Goal: Task Accomplishment & Management: Use online tool/utility

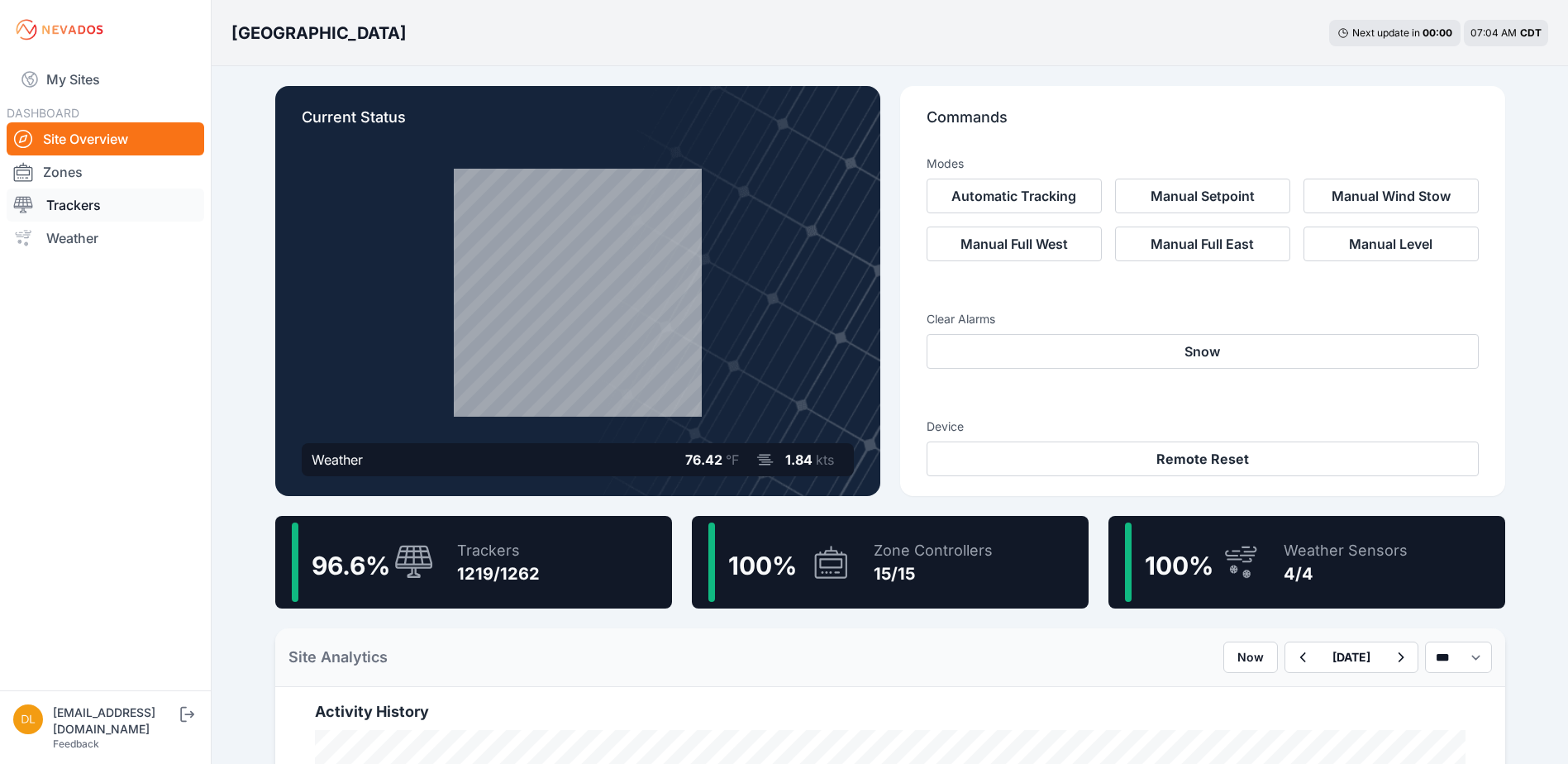
click at [120, 200] on link "Trackers" at bounding box center [106, 205] width 197 height 33
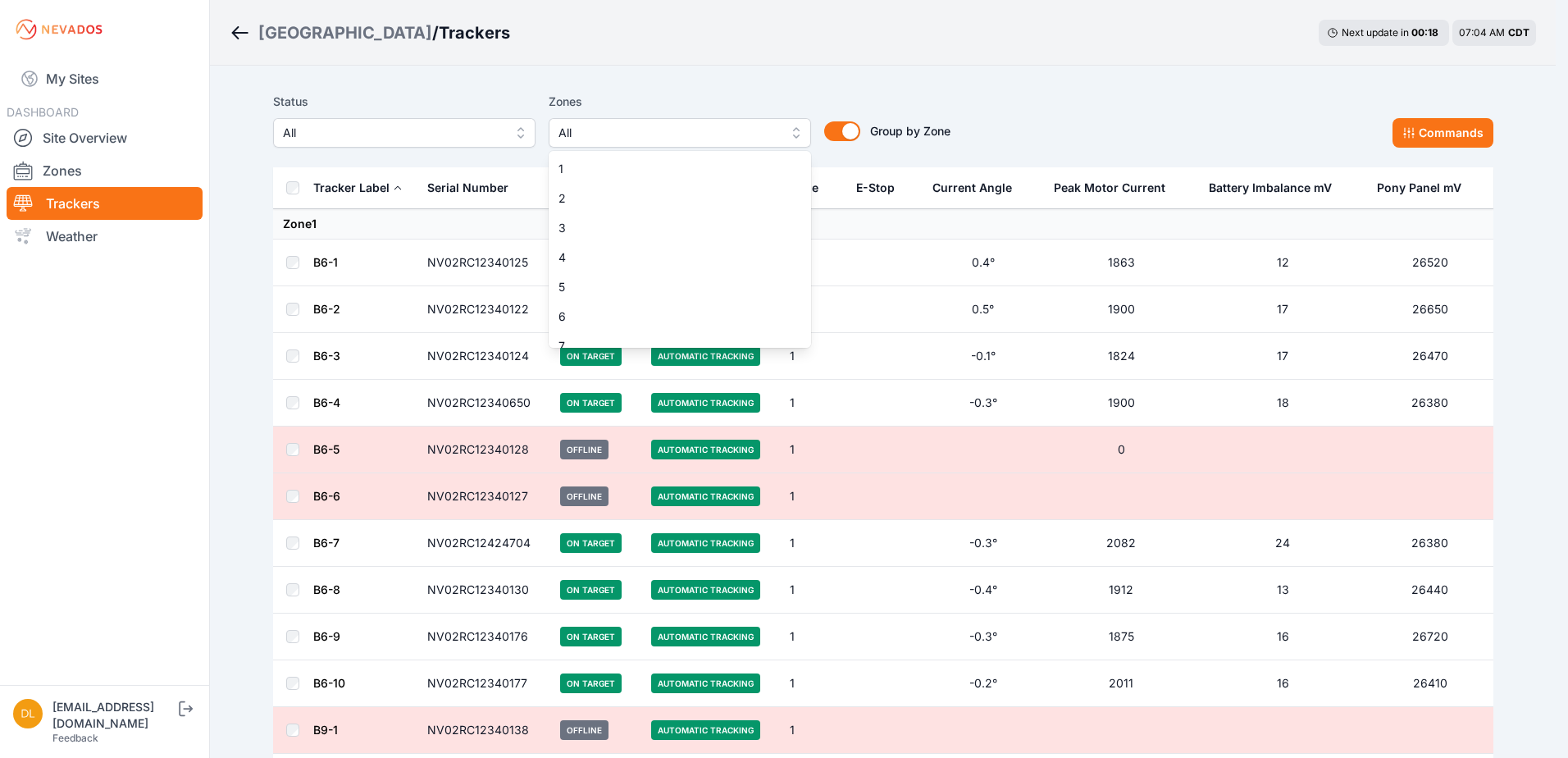
click at [652, 119] on button "All" at bounding box center [680, 133] width 263 height 29
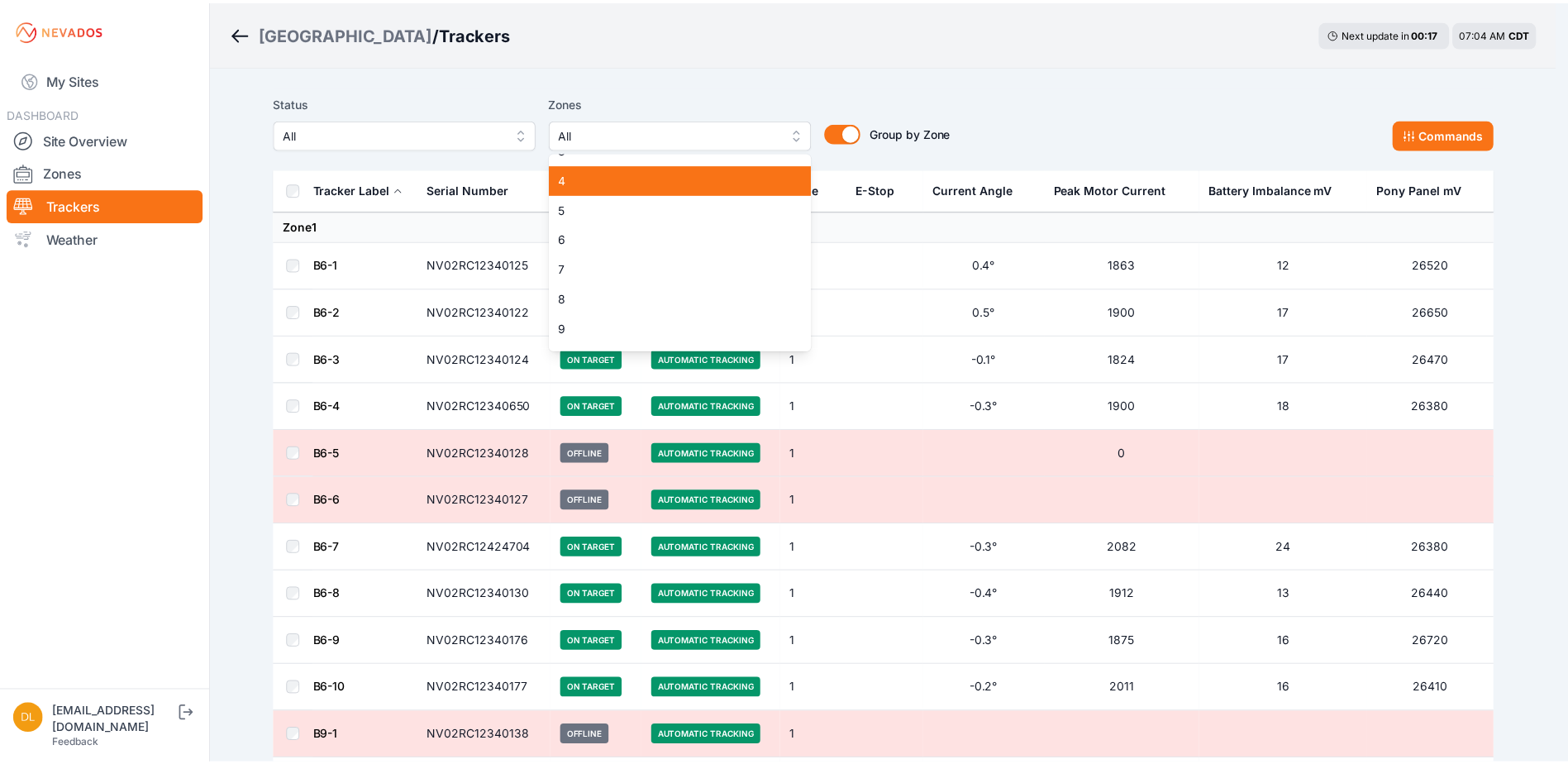
scroll to position [83, 0]
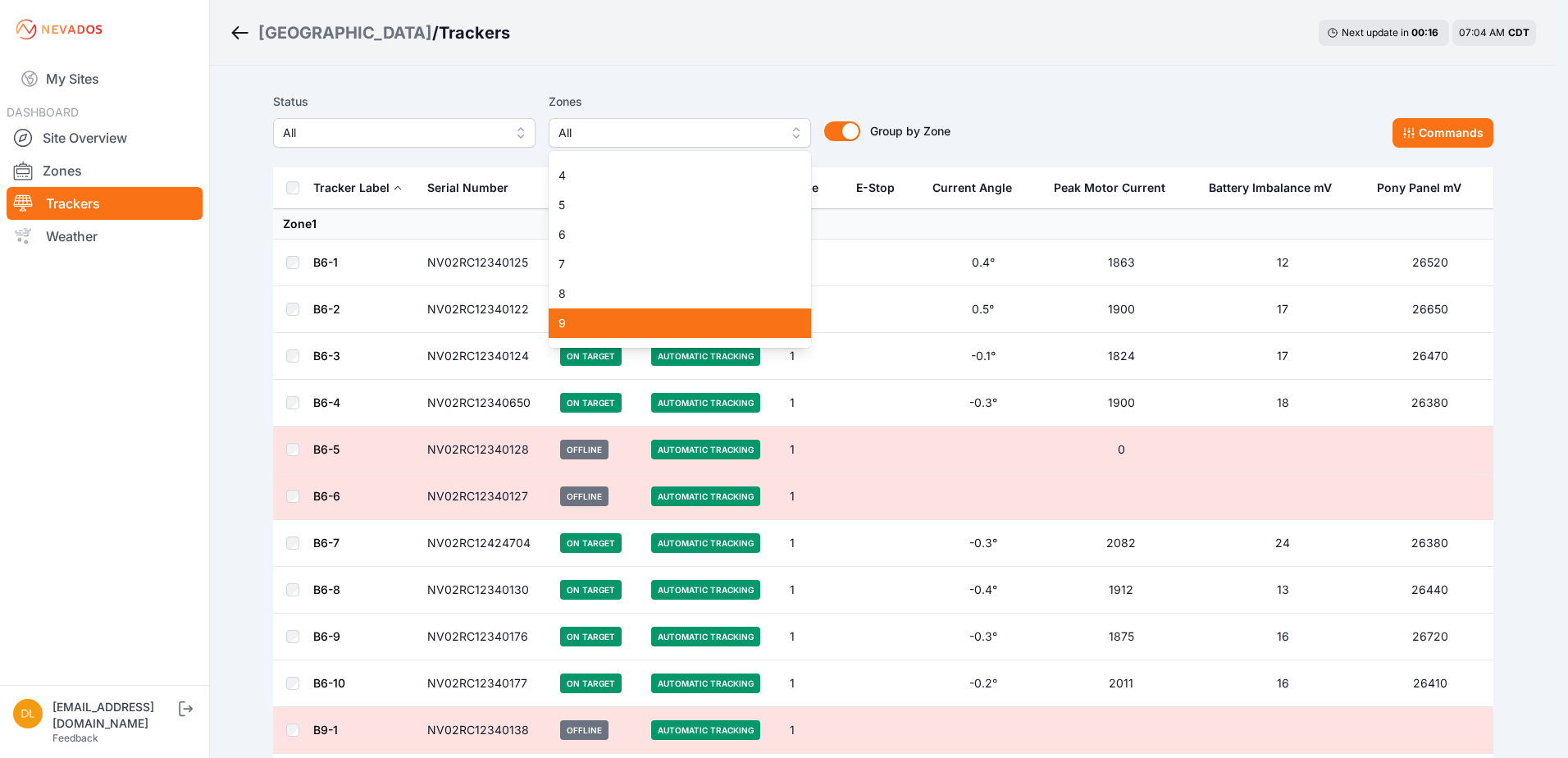
click at [626, 318] on span "9" at bounding box center [671, 323] width 223 height 16
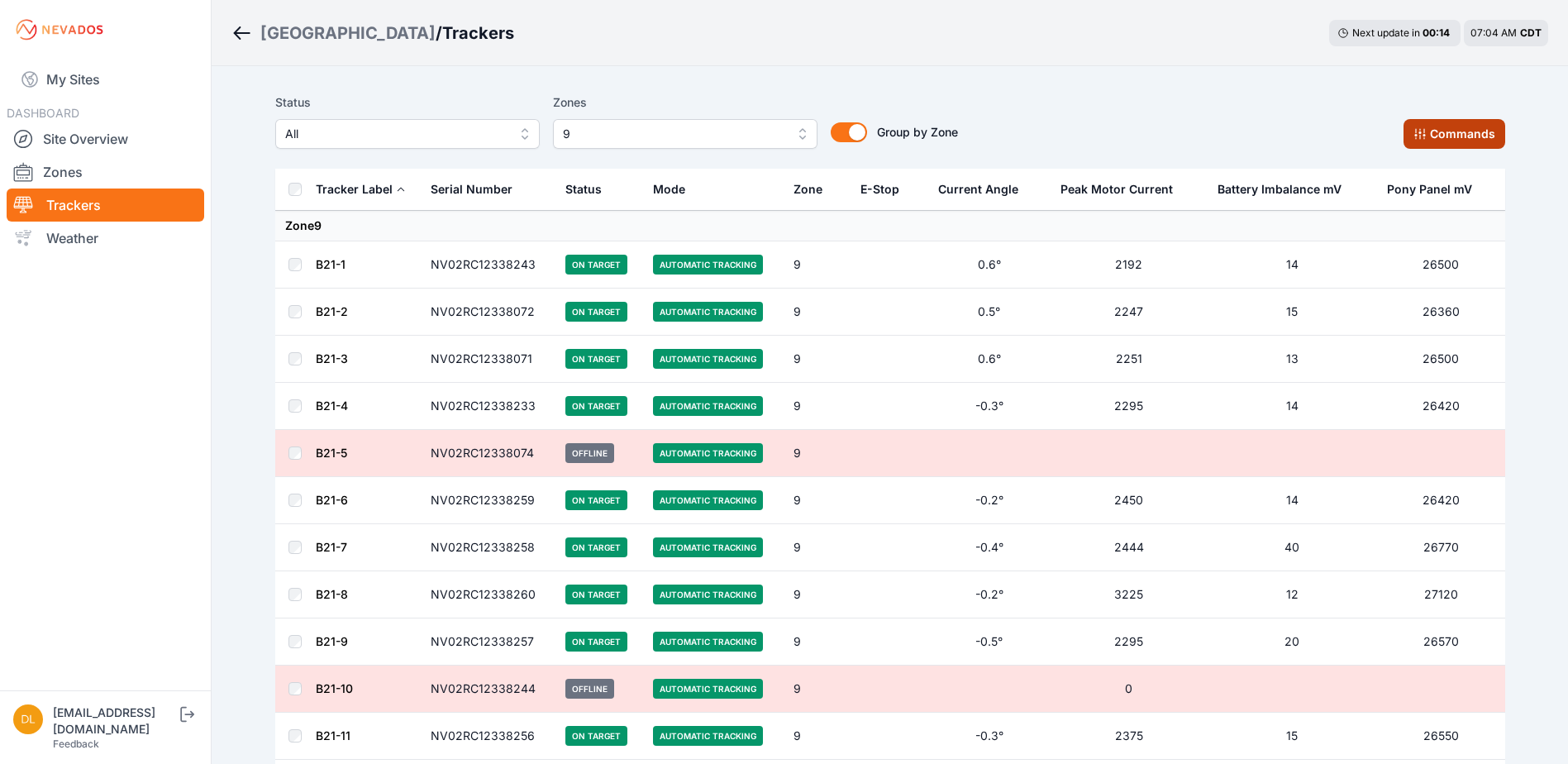
click at [1422, 132] on icon at bounding box center [1419, 134] width 10 height 10
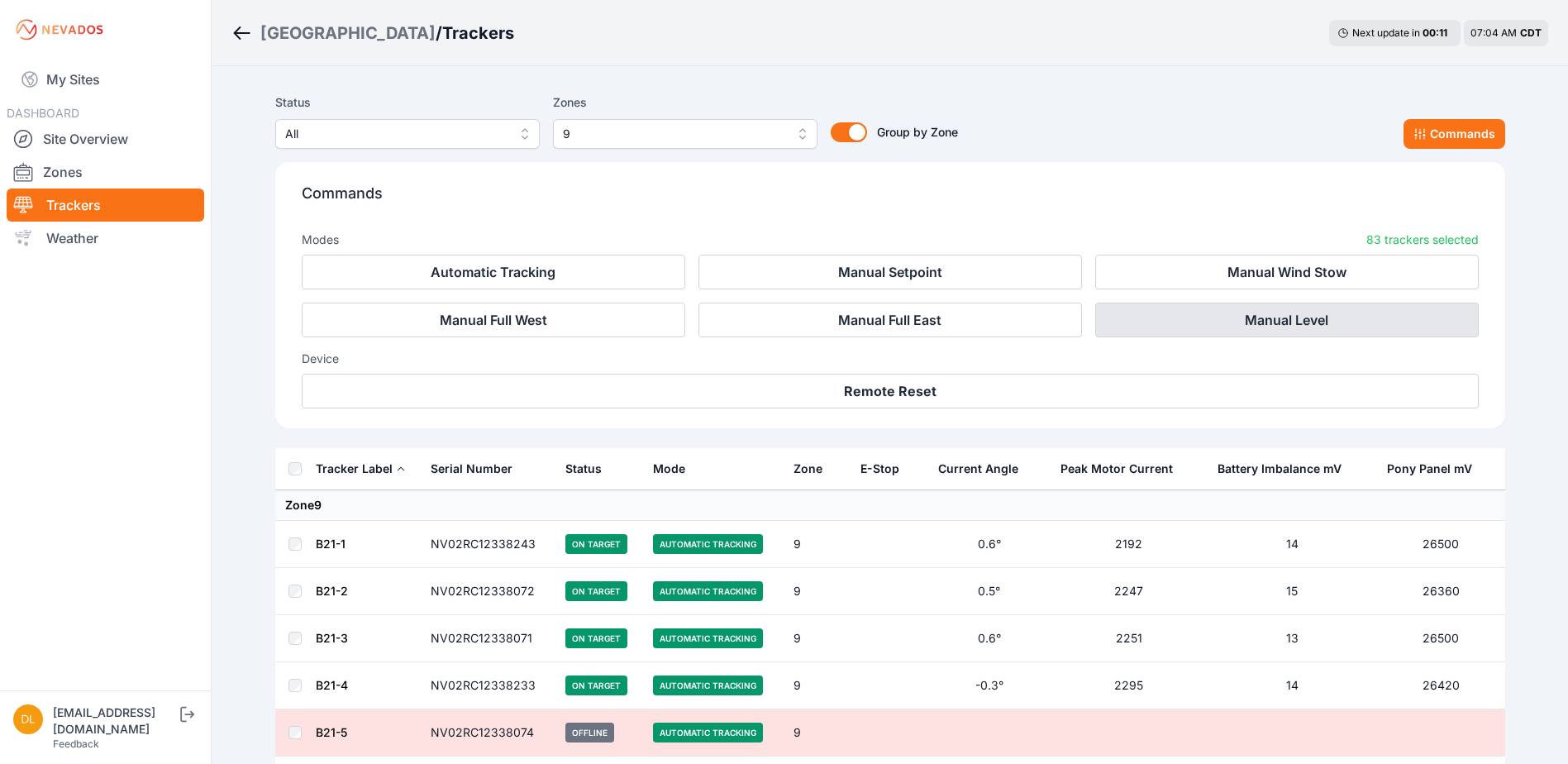
click at [1191, 314] on button "Manual Level" at bounding box center [1287, 320] width 383 height 35
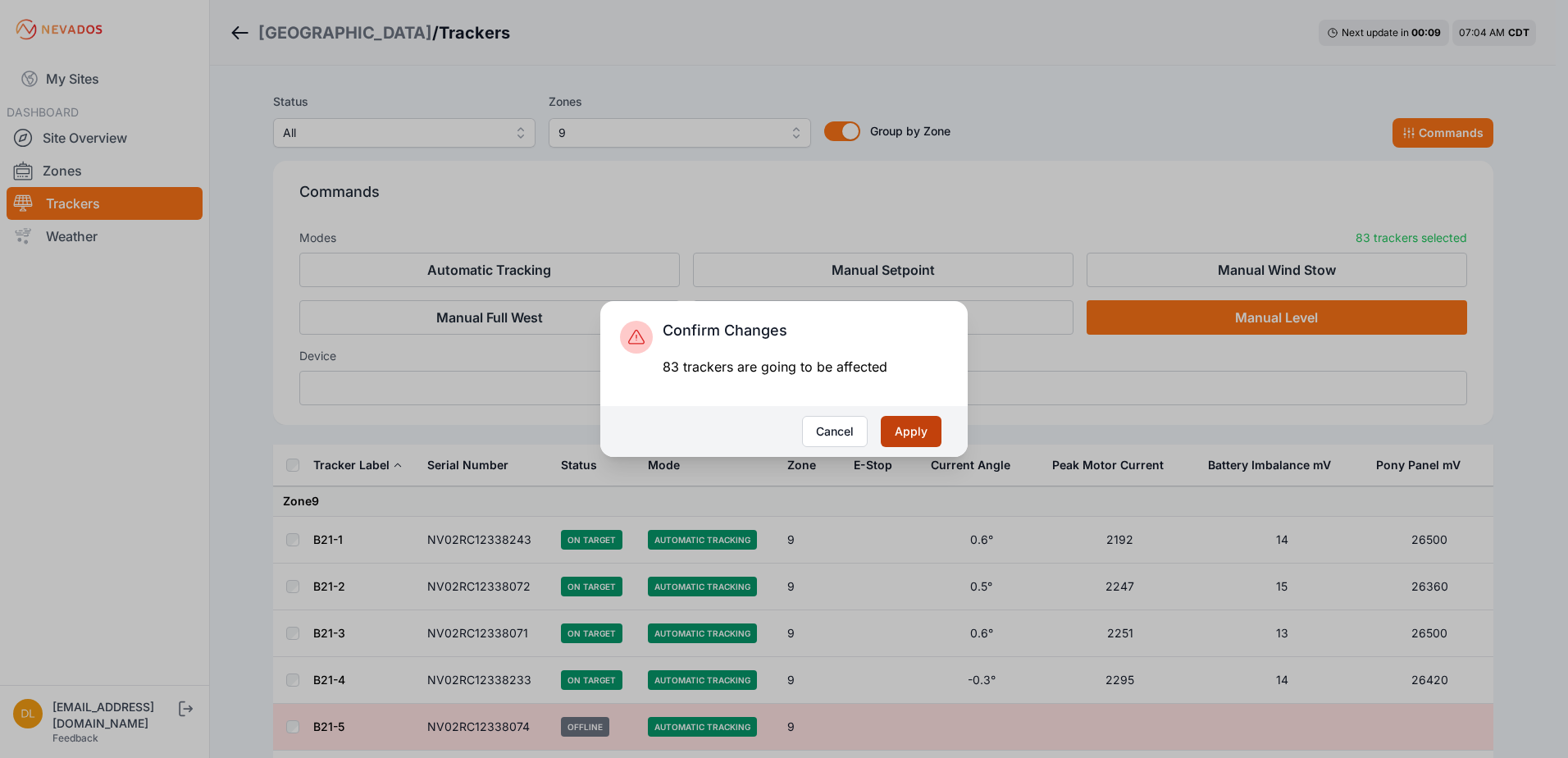
click at [901, 432] on button "Apply" at bounding box center [911, 431] width 61 height 31
